Goal: Information Seeking & Learning: Learn about a topic

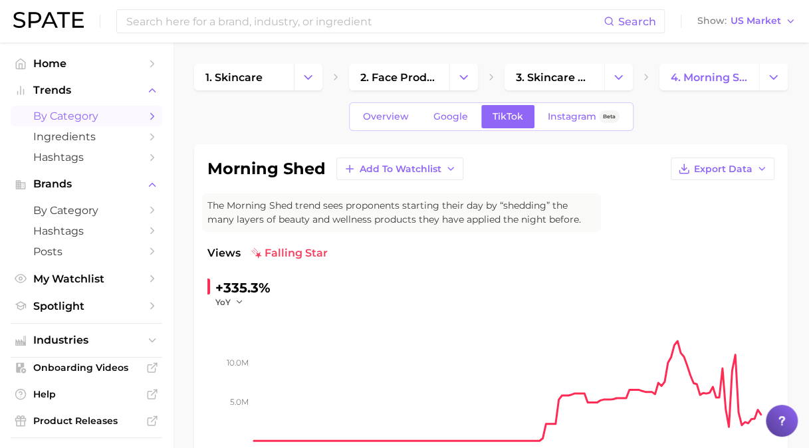
click at [78, 122] on span "by Category" at bounding box center [86, 116] width 106 height 13
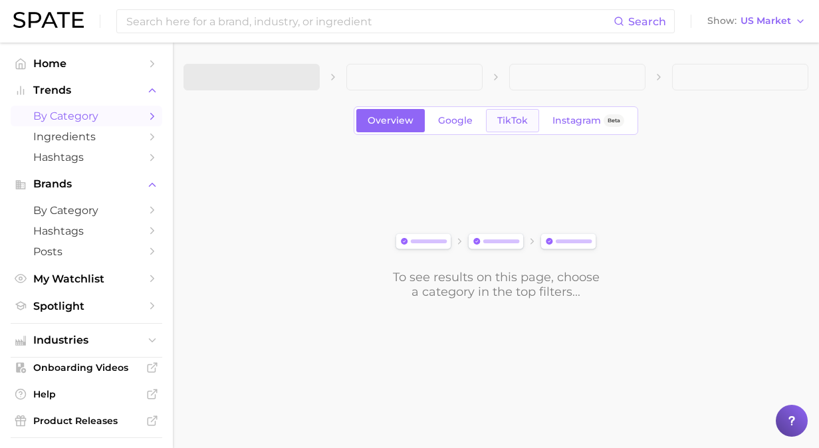
click at [507, 116] on span "TikTok" at bounding box center [512, 120] width 31 height 11
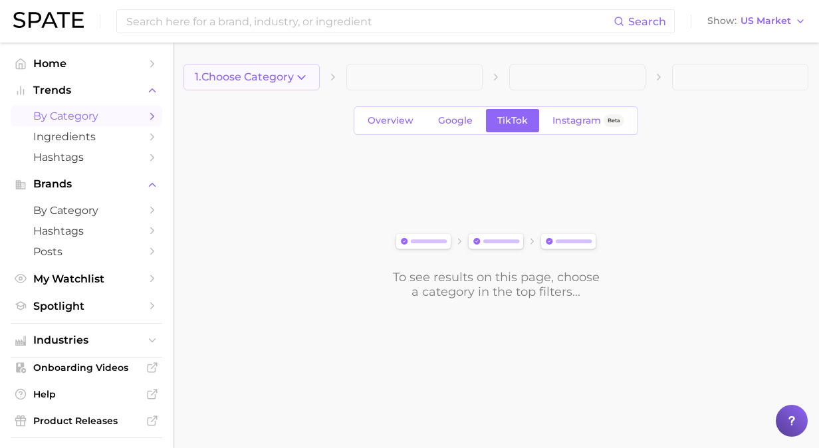
click at [311, 83] on button "1. Choose Category" at bounding box center [251, 77] width 136 height 27
click at [219, 80] on span "1. Choose Category" at bounding box center [244, 77] width 99 height 12
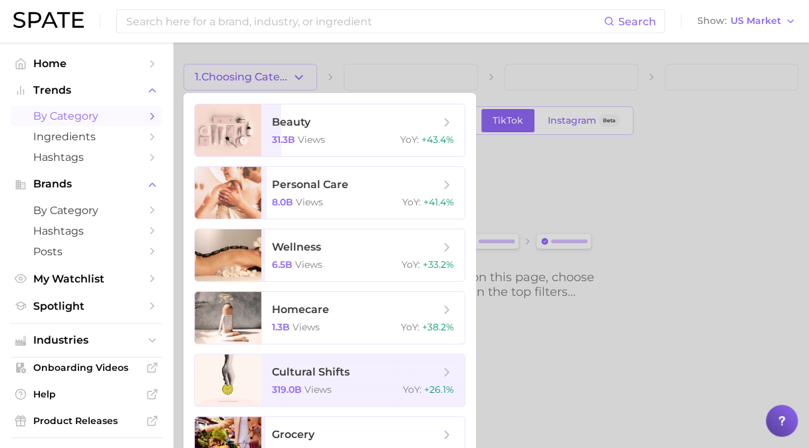
click at [255, 73] on div at bounding box center [404, 224] width 809 height 448
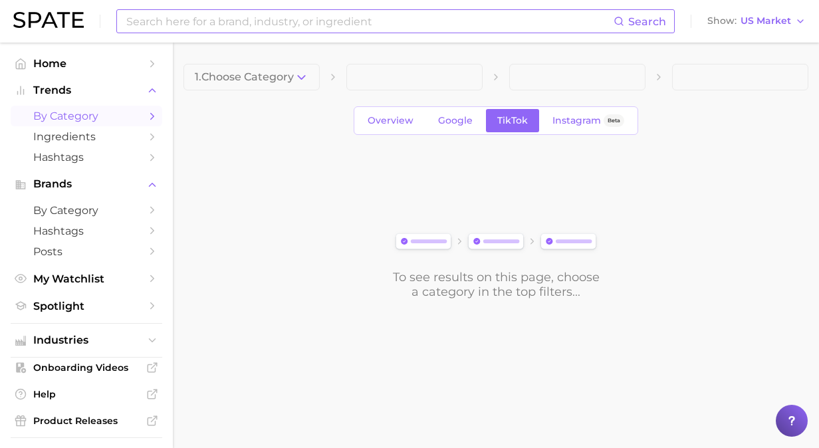
click at [262, 25] on input at bounding box center [369, 21] width 488 height 23
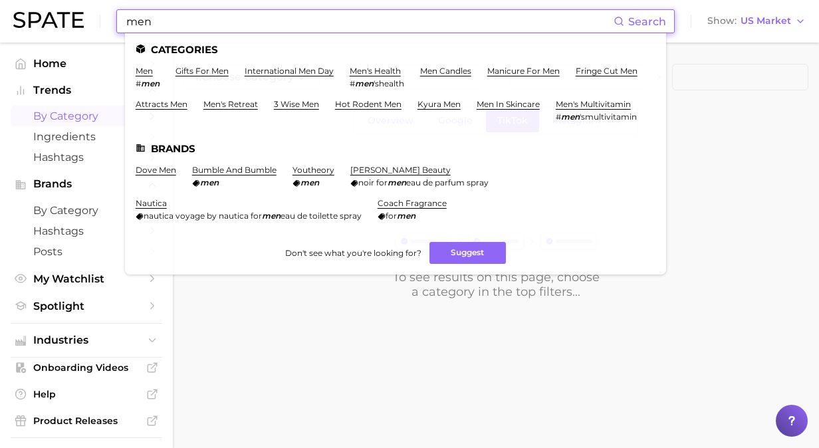
type input "men"
click at [148, 68] on link "men" at bounding box center [144, 71] width 17 height 10
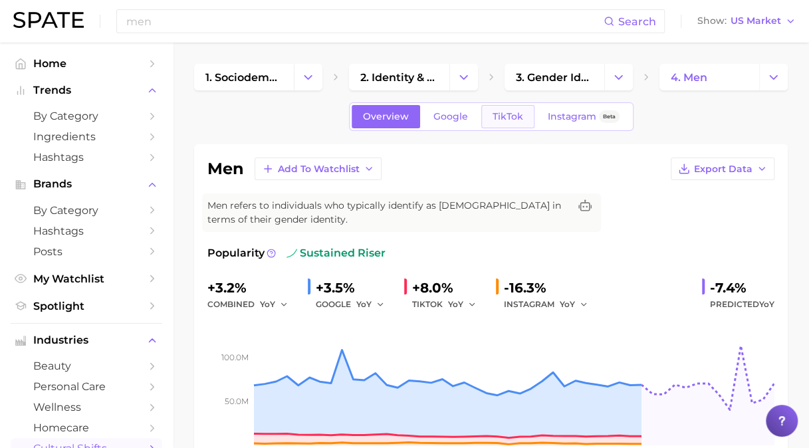
click at [498, 116] on span "TikTok" at bounding box center [507, 116] width 31 height 11
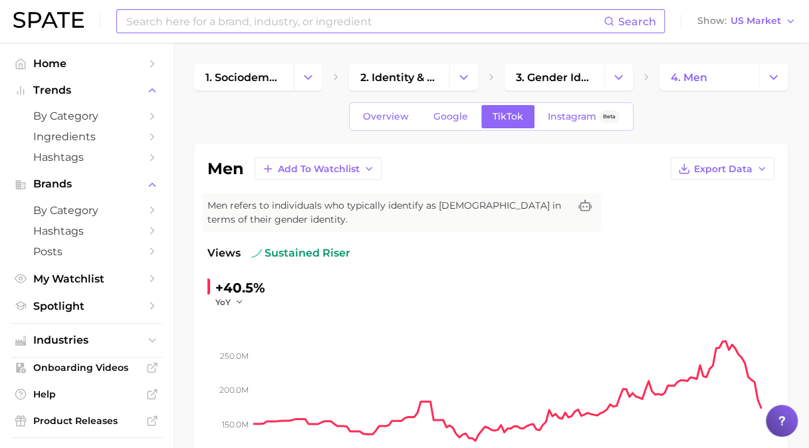
click at [350, 20] on input at bounding box center [364, 21] width 478 height 23
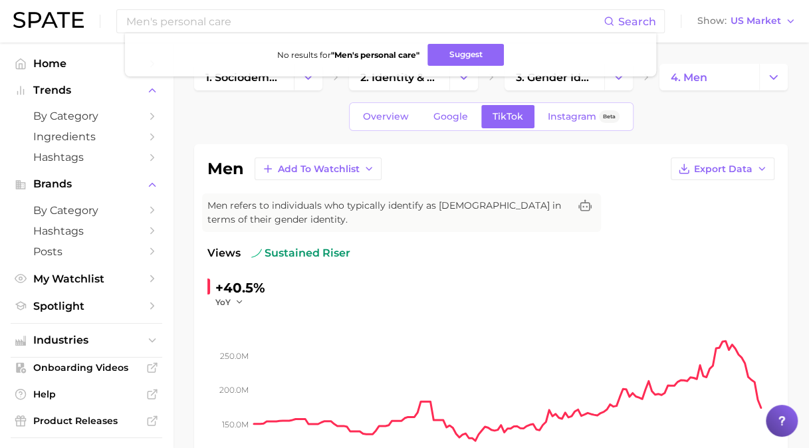
click at [436, 254] on div "Views sustained riser" at bounding box center [490, 253] width 567 height 16
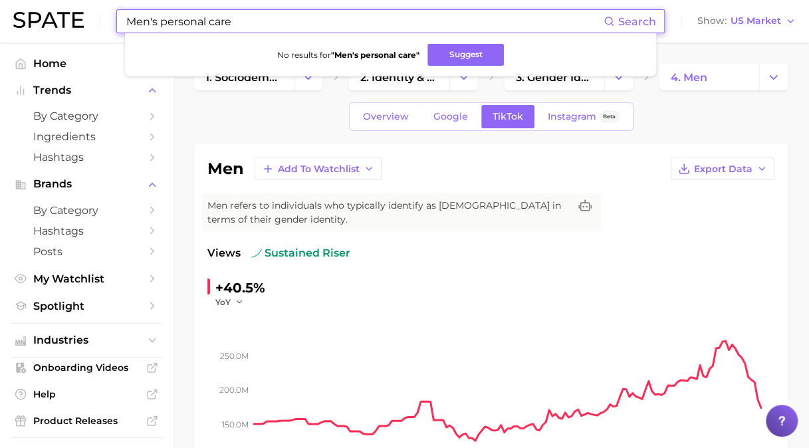
click at [241, 19] on input "Men's personal care" at bounding box center [364, 21] width 478 height 23
drag, startPoint x: 229, startPoint y: 20, endPoint x: 159, endPoint y: 17, distance: 69.8
click at [159, 17] on input "Men's personal care" at bounding box center [364, 21] width 478 height 23
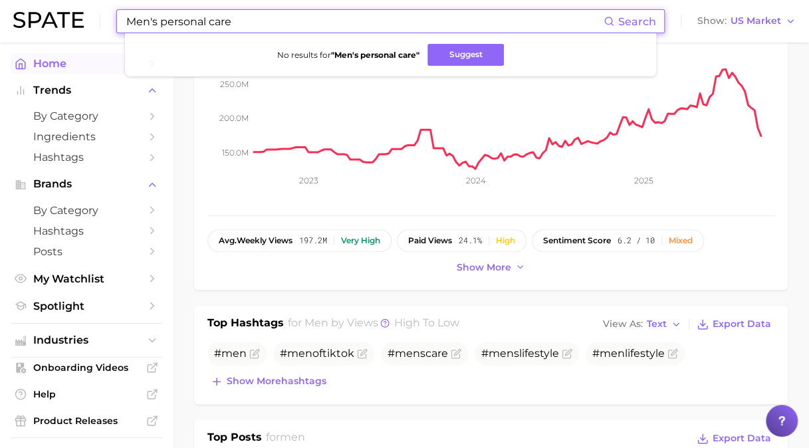
scroll to position [332, 0]
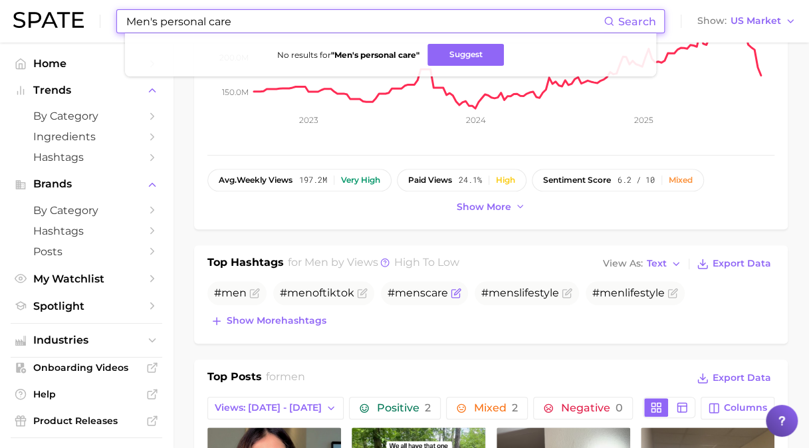
drag, startPoint x: 431, startPoint y: 292, endPoint x: 424, endPoint y: 286, distance: 8.9
click at [430, 292] on span "# men scare" at bounding box center [417, 292] width 60 height 13
click at [241, 20] on input "Men's personal care" at bounding box center [364, 21] width 478 height 23
drag, startPoint x: 241, startPoint y: 20, endPoint x: 157, endPoint y: 21, distance: 84.4
click at [157, 21] on input "Men's personal care" at bounding box center [364, 21] width 478 height 23
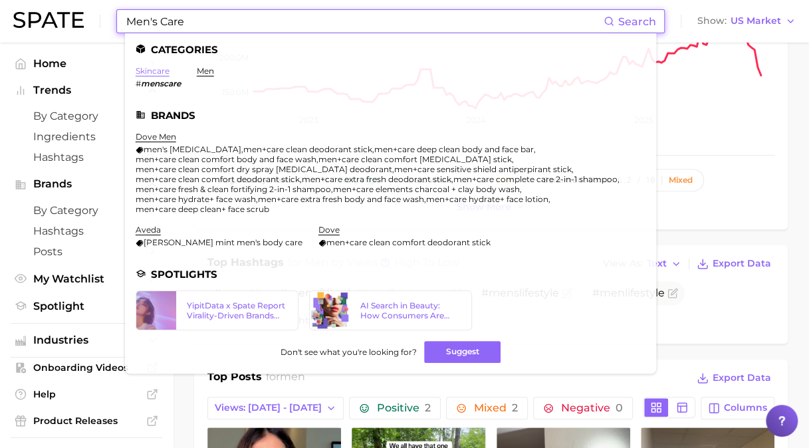
type input "Men's Care"
click at [161, 67] on link "skincare" at bounding box center [153, 71] width 34 height 10
